Goal: Check status: Check status

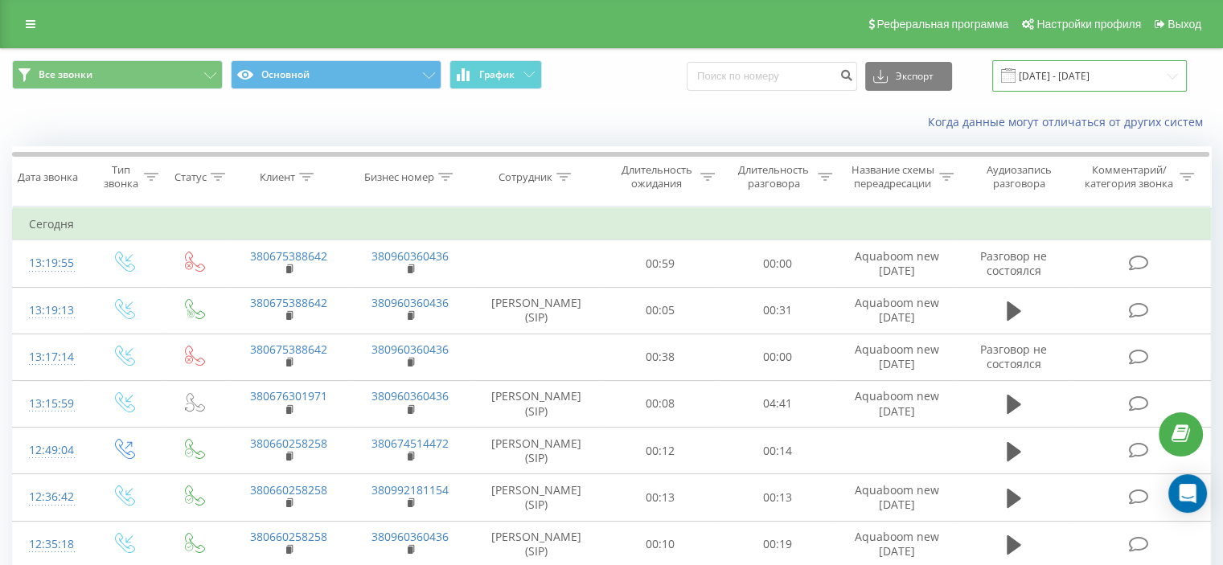
click at [1135, 72] on input "[DATE] - [DATE]" at bounding box center [1089, 75] width 195 height 31
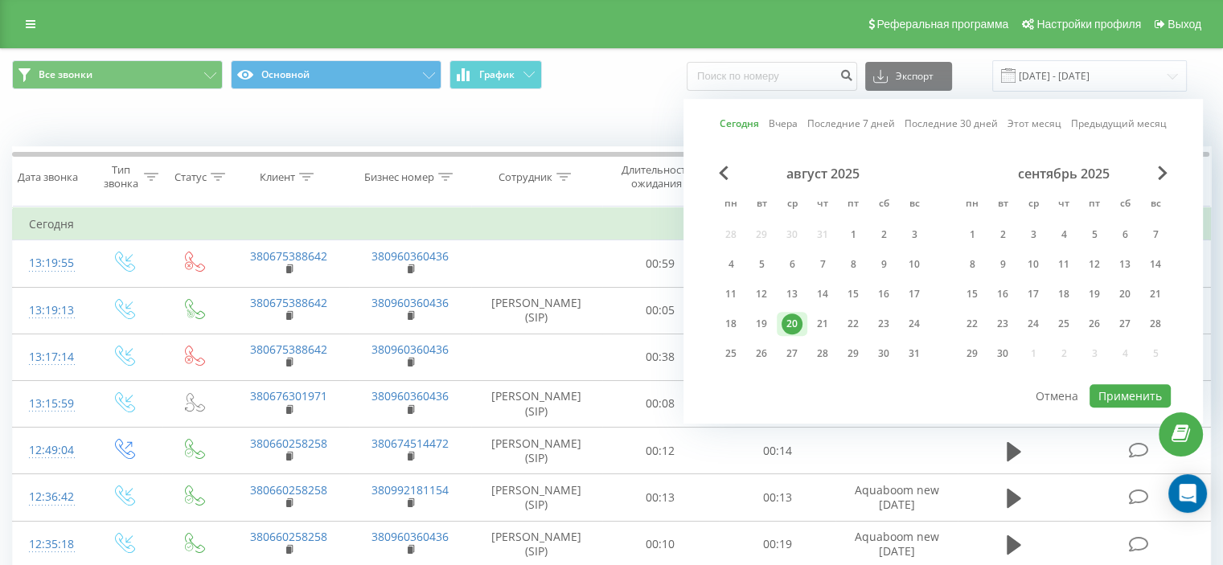
click at [392, 219] on td "Сегодня" at bounding box center [612, 224] width 1198 height 32
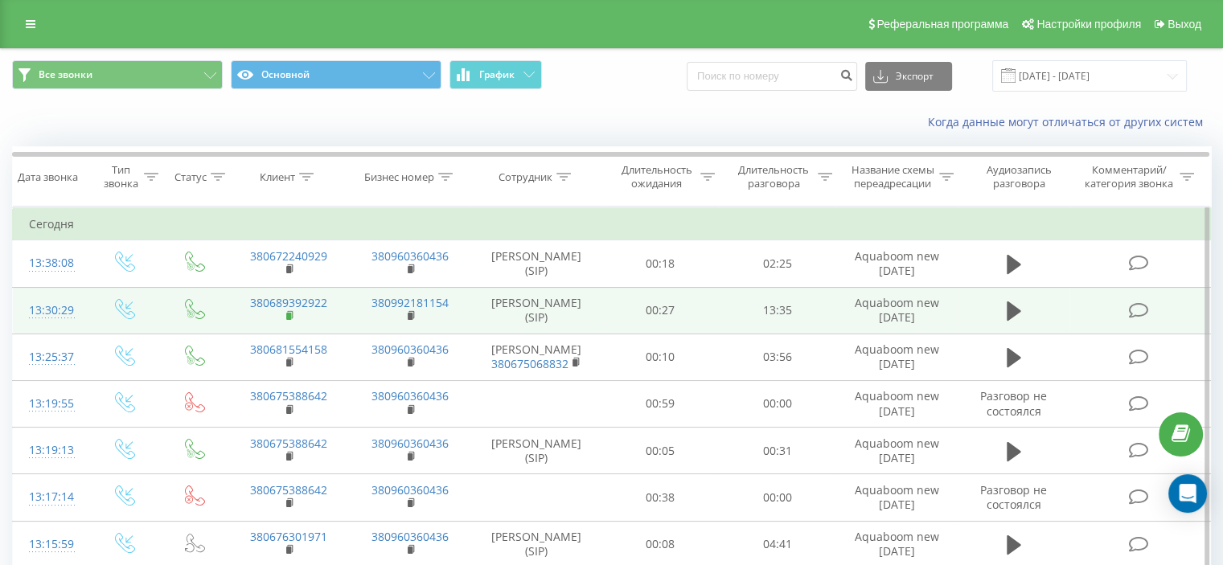
click at [291, 310] on icon at bounding box center [290, 315] width 9 height 11
